Goal: Manage account settings

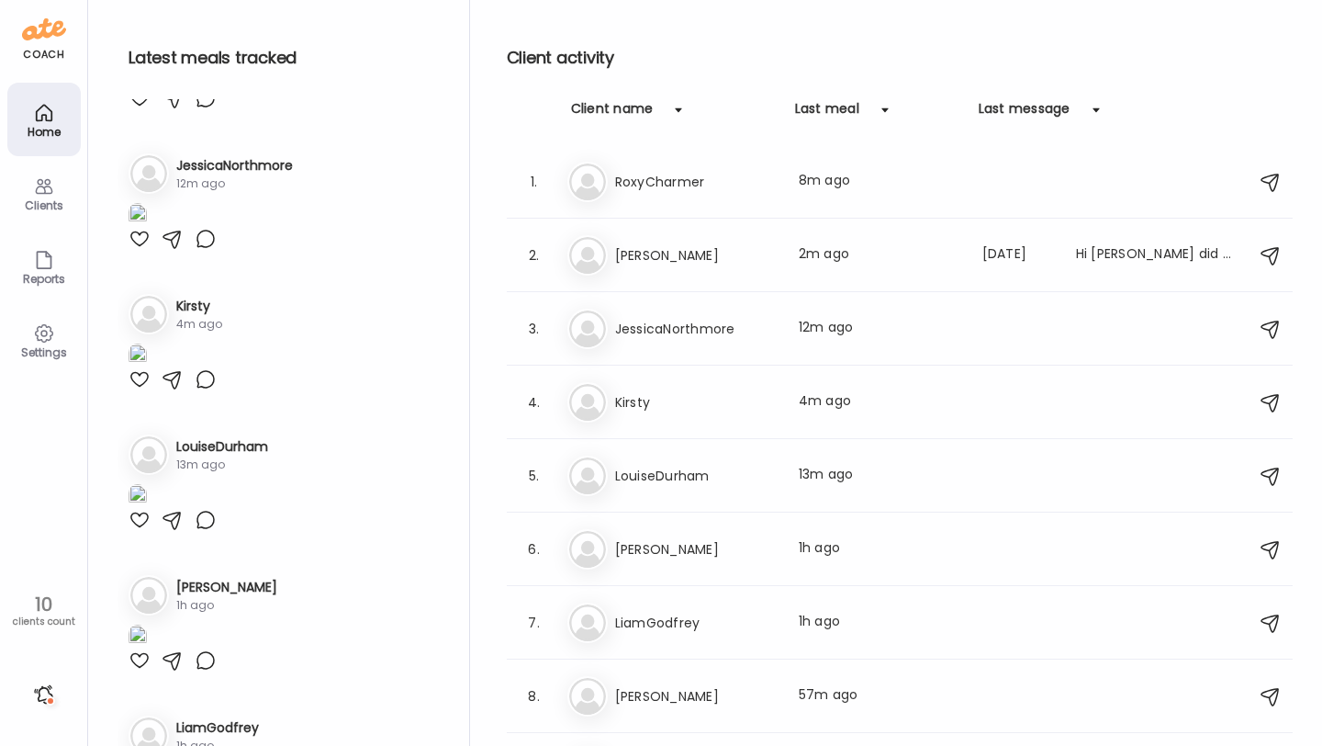
scroll to position [402, 0]
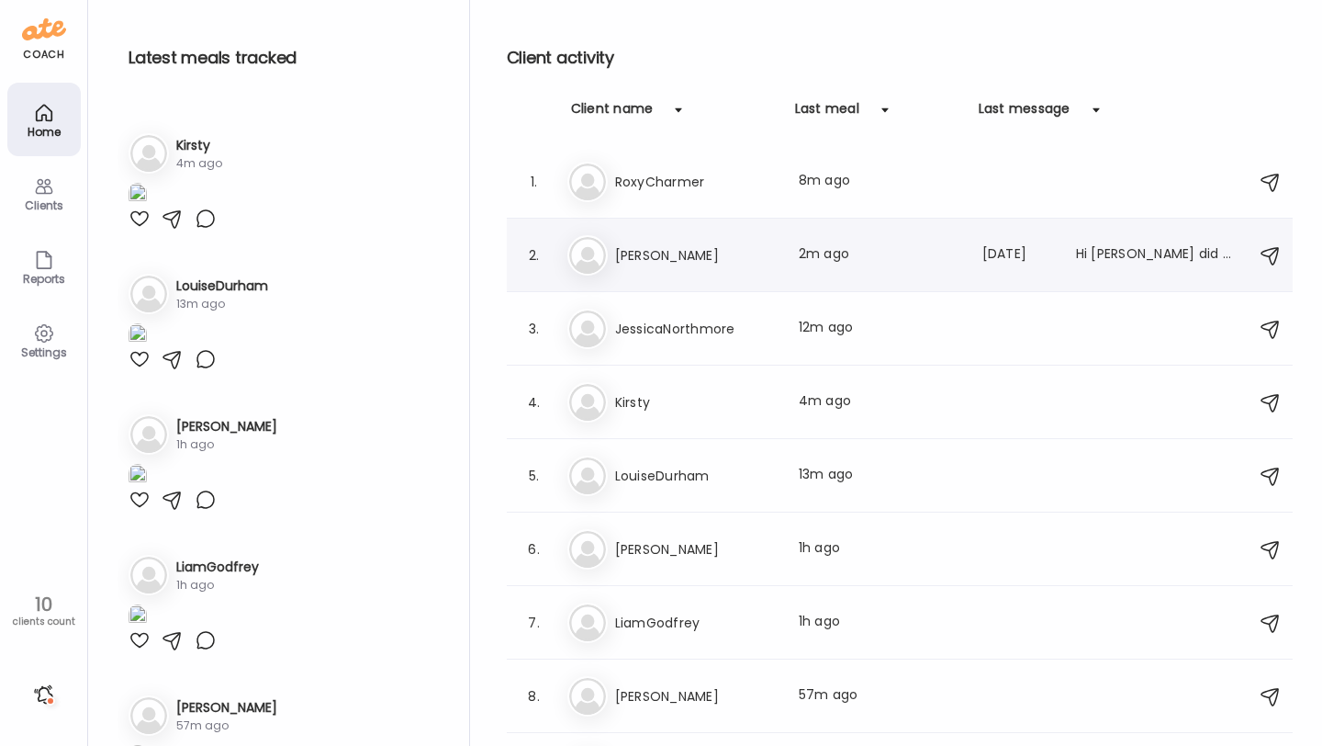
click at [774, 257] on h3 "[PERSON_NAME]" at bounding box center [696, 255] width 162 height 22
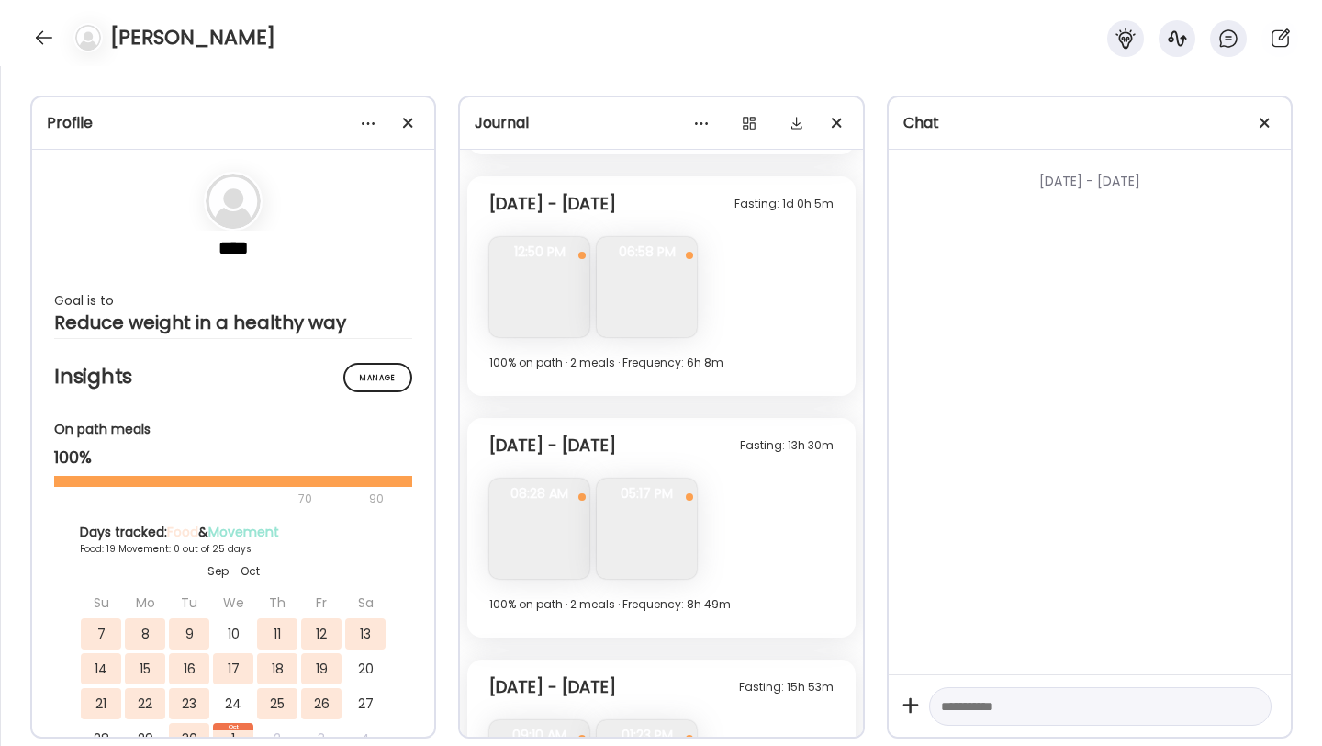
scroll to position [5739, 0]
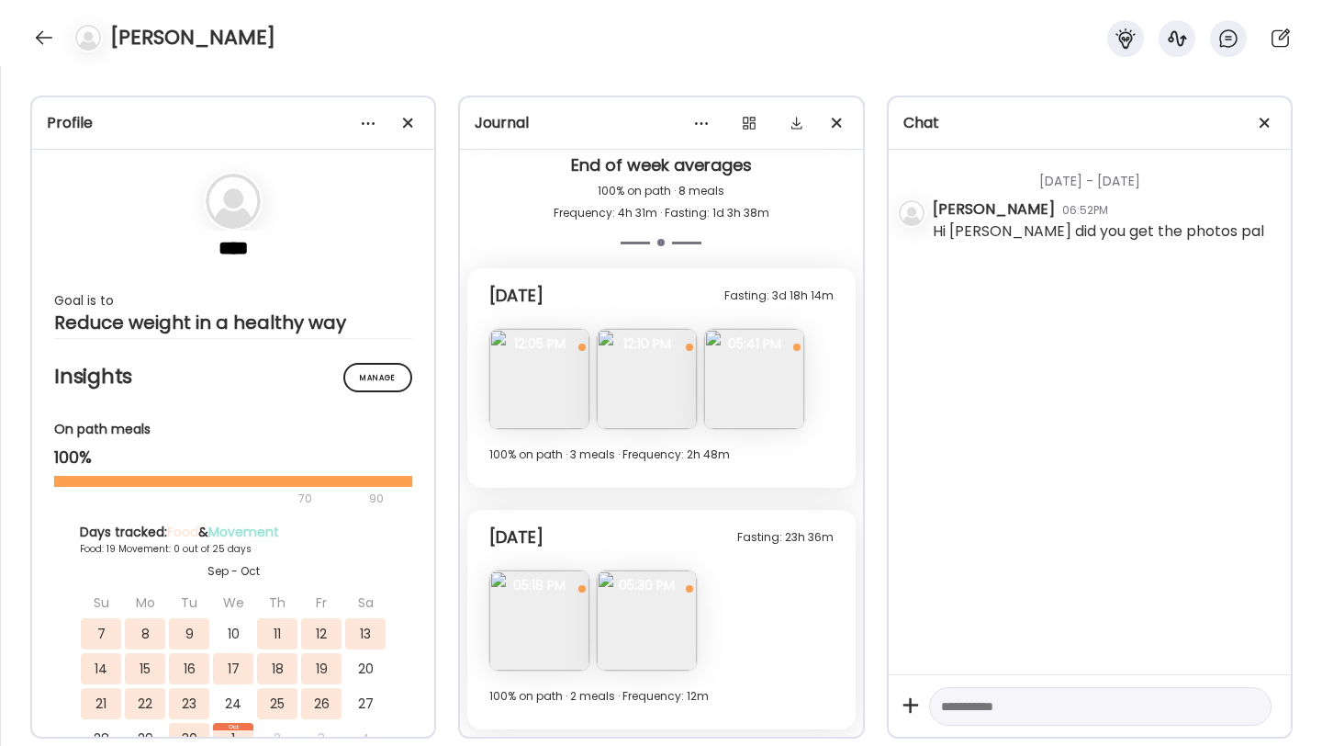
click at [541, 641] on img at bounding box center [539, 620] width 100 height 100
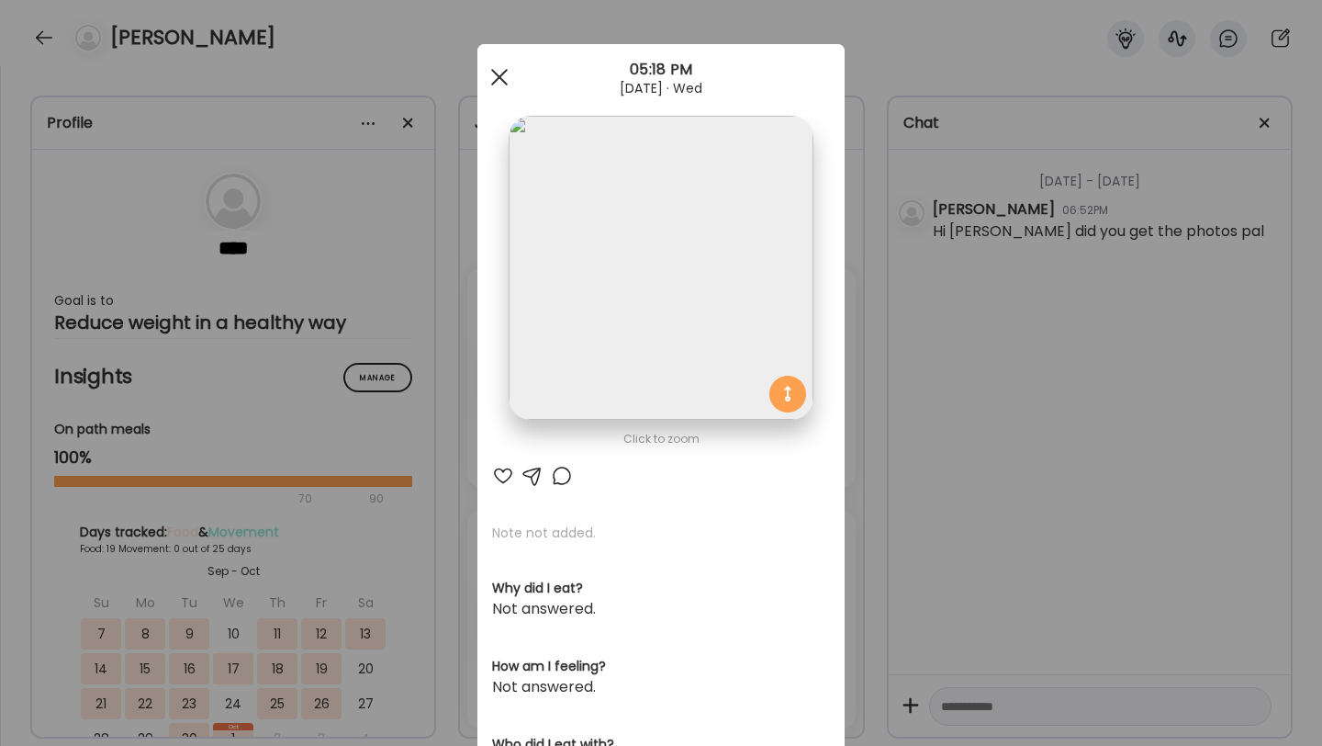
click at [497, 80] on div at bounding box center [499, 77] width 37 height 37
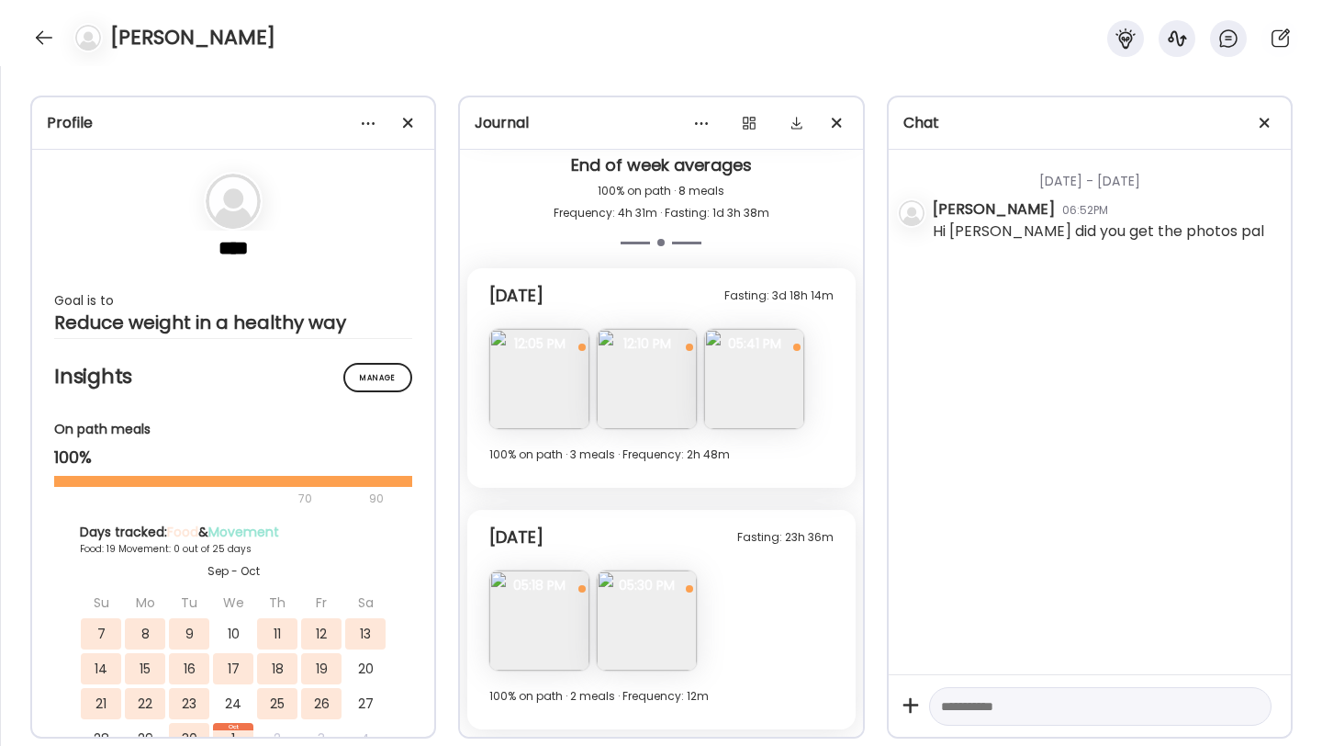
click at [744, 359] on img at bounding box center [754, 379] width 100 height 100
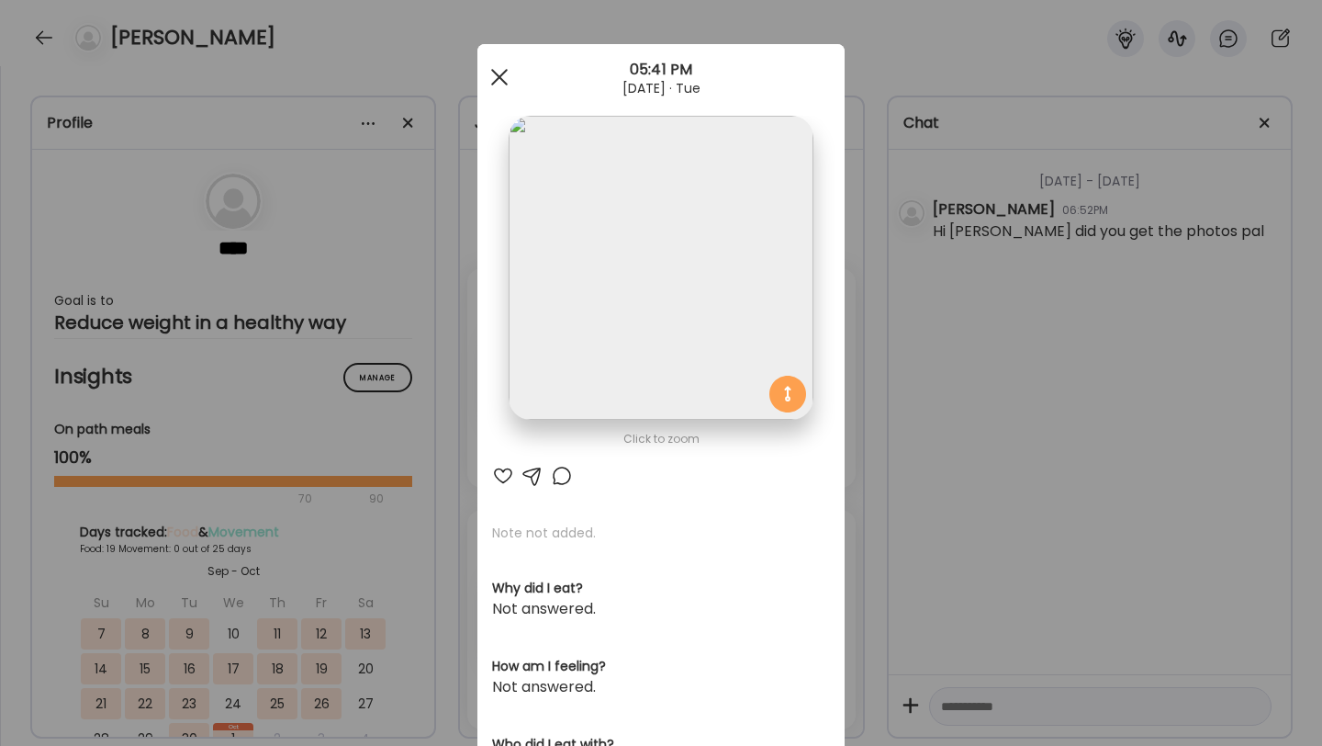
click at [507, 79] on div at bounding box center [499, 77] width 37 height 37
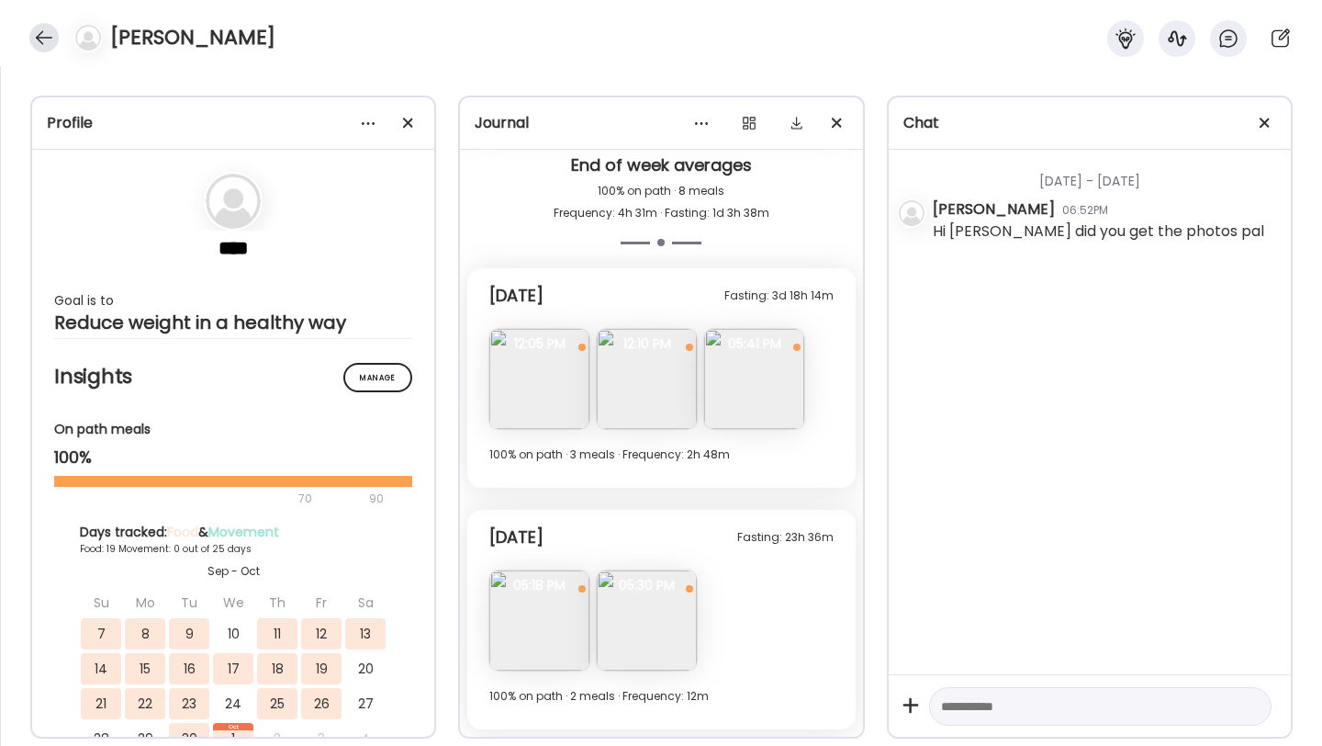
click at [37, 33] on div at bounding box center [43, 37] width 29 height 29
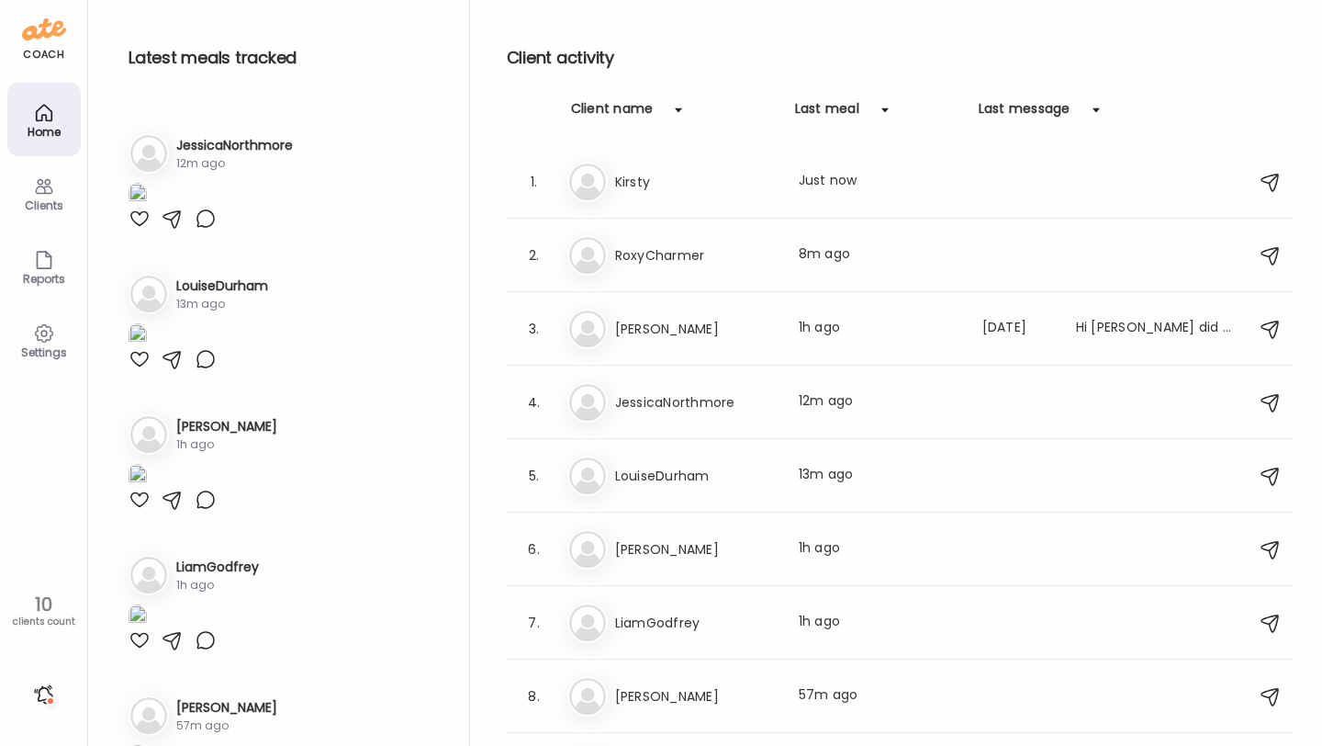
scroll to position [824, 0]
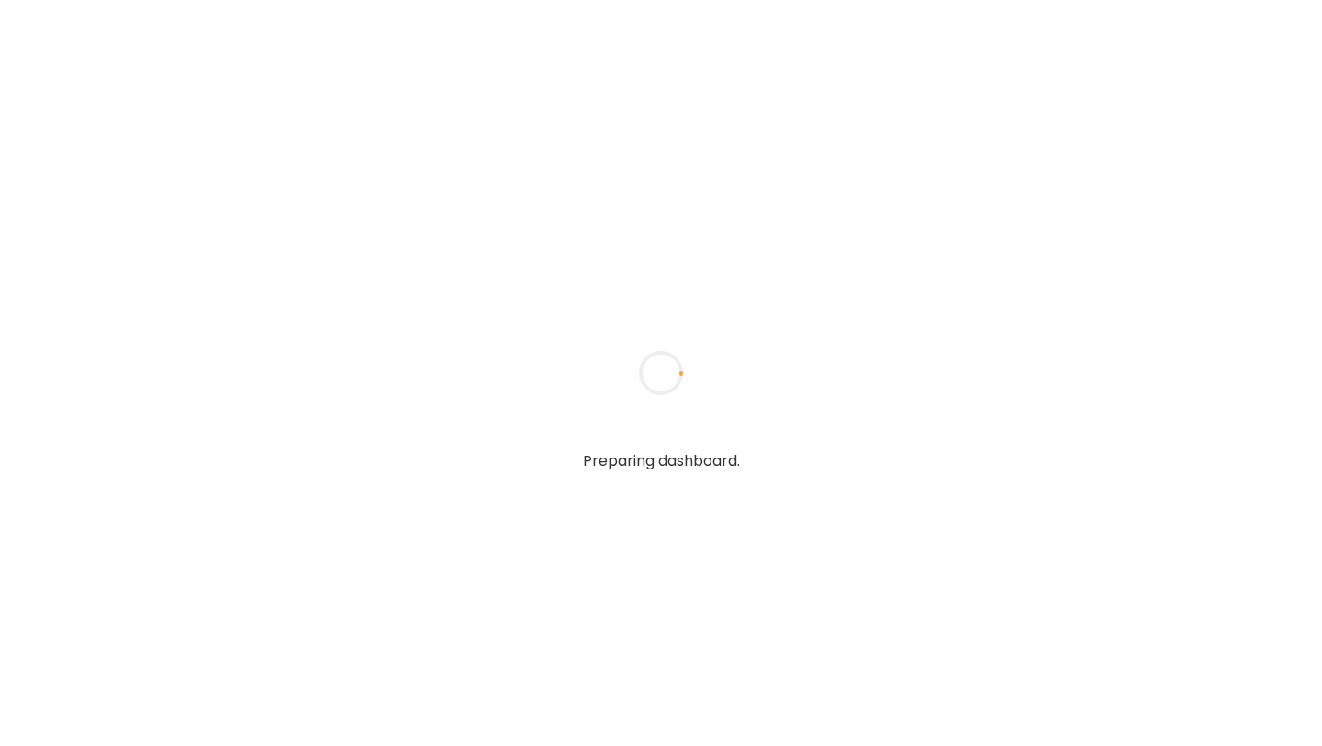
type input "**********"
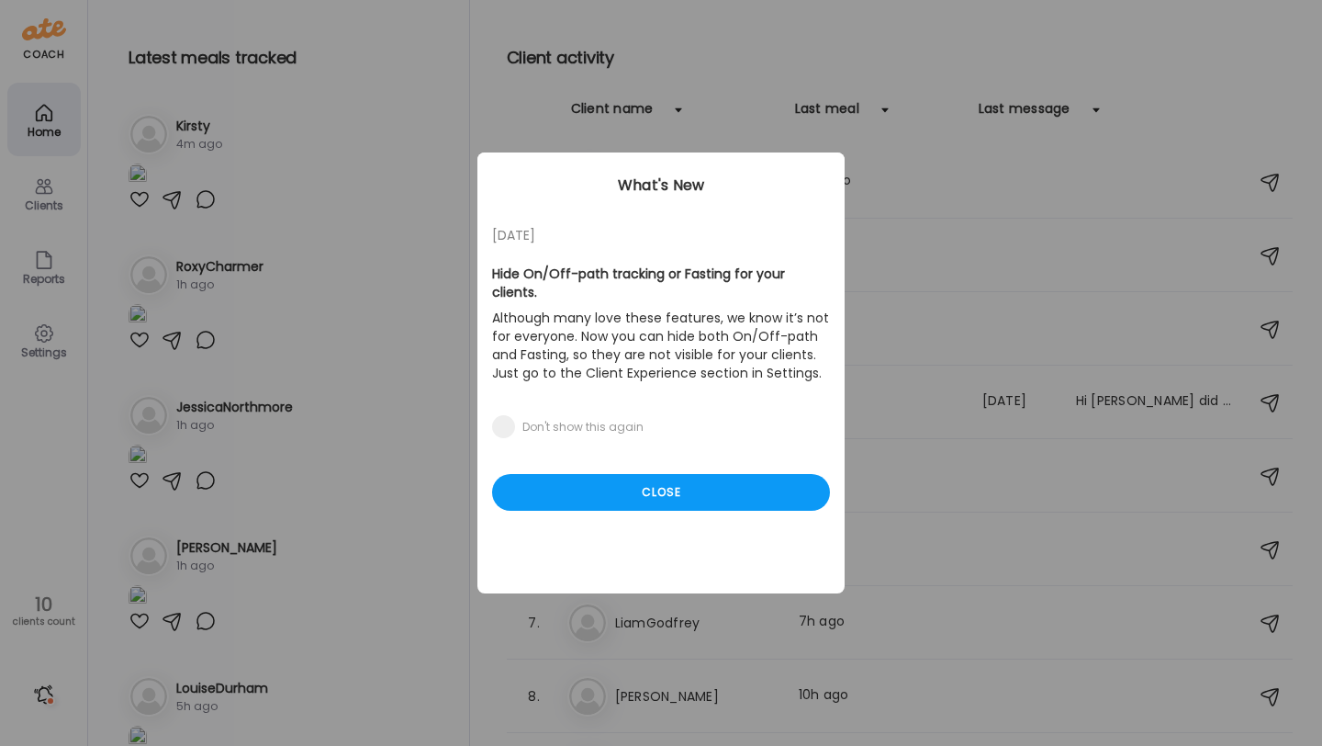
click at [669, 496] on div "05/27/23 Hide On/Off-path tracking or Fasting for your clients. Although many l…" at bounding box center [661, 372] width 367 height 441
click at [687, 474] on div "Close" at bounding box center [661, 492] width 338 height 37
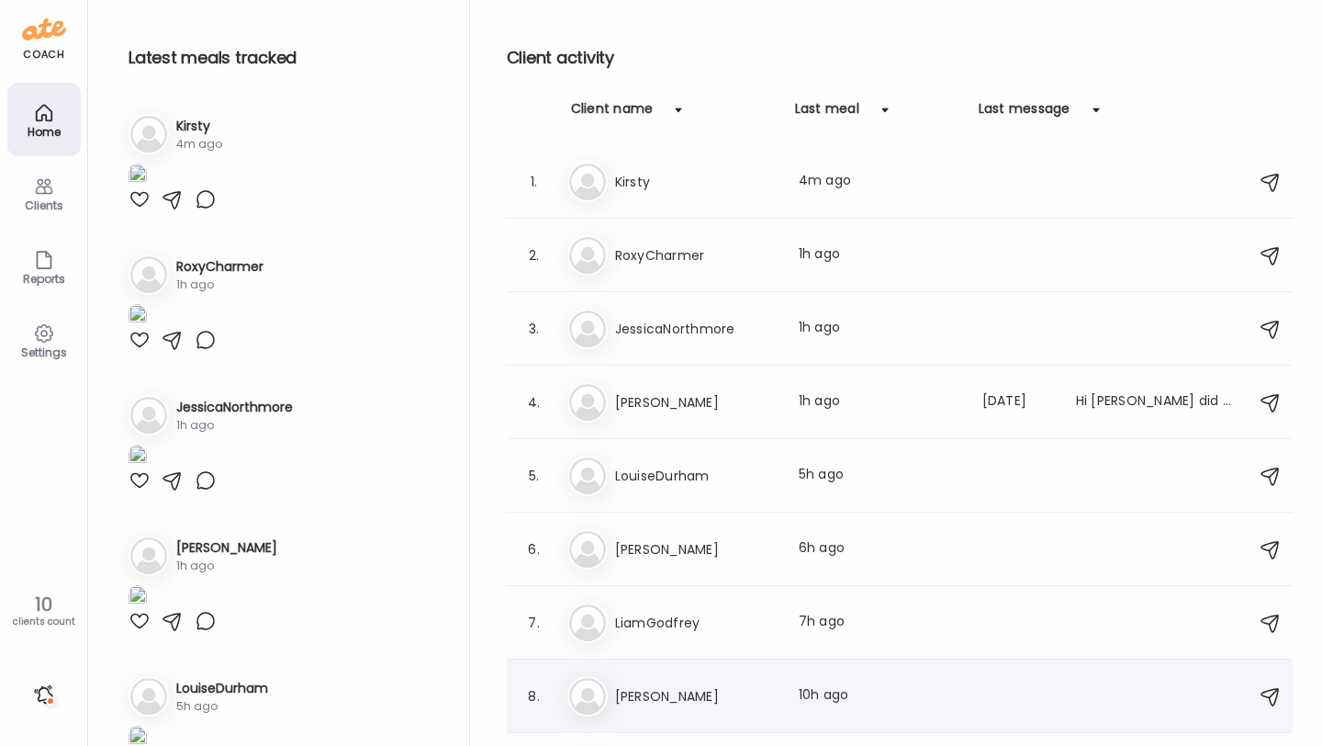
click at [692, 695] on h3 "[PERSON_NAME]" at bounding box center [696, 696] width 162 height 22
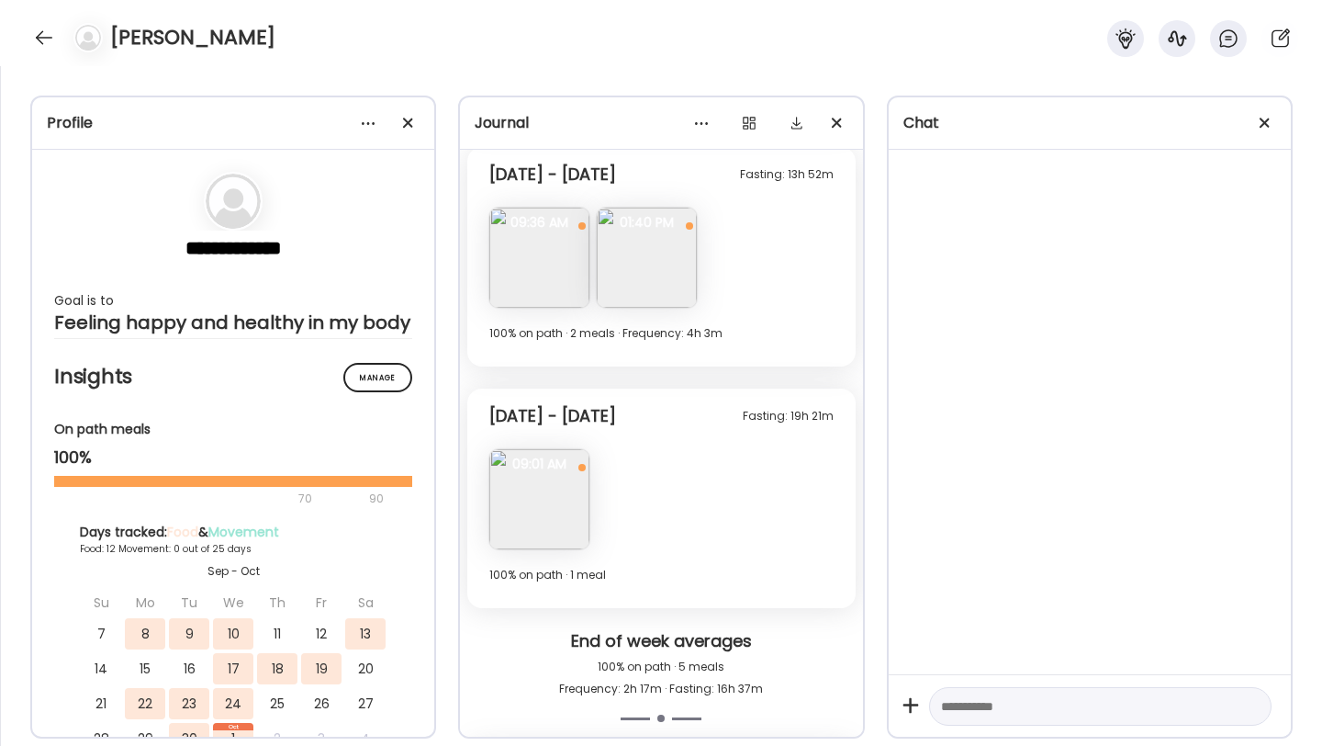
scroll to position [3049, 0]
